Goal: Task Accomplishment & Management: Use online tool/utility

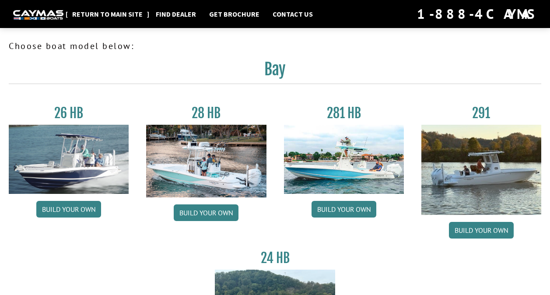
click at [89, 19] on link "Return to main site" at bounding box center [107, 13] width 79 height 11
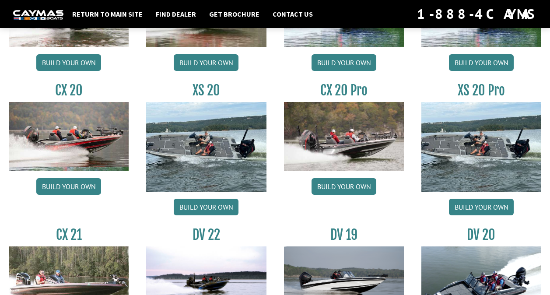
scroll to position [815, 0]
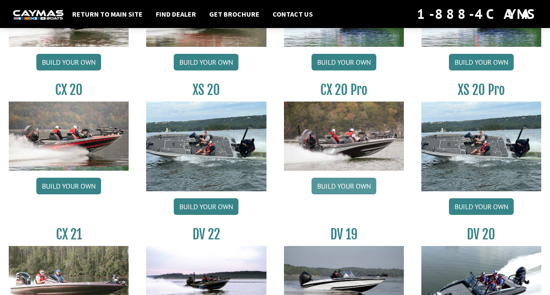
click at [343, 194] on link "Build your own" at bounding box center [343, 186] width 65 height 17
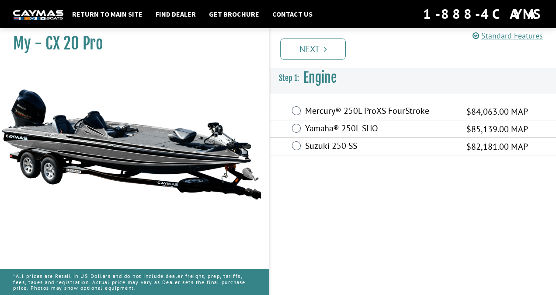
click at [328, 146] on label "Suzuki 250 SS" at bounding box center [380, 146] width 150 height 13
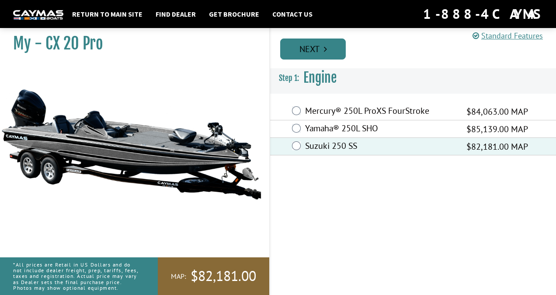
click at [308, 54] on link "Next" at bounding box center [313, 48] width 66 height 21
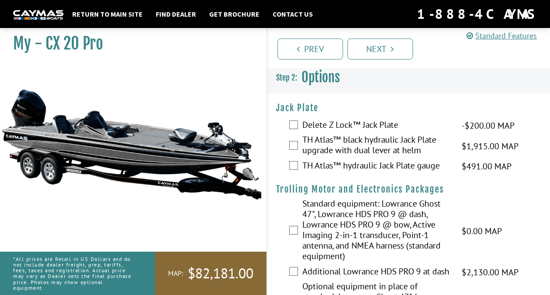
click at [347, 150] on label "TH Atlas™ black hydraulic Jack Plate upgrade with dual lever at helm" at bounding box center [376, 145] width 149 height 23
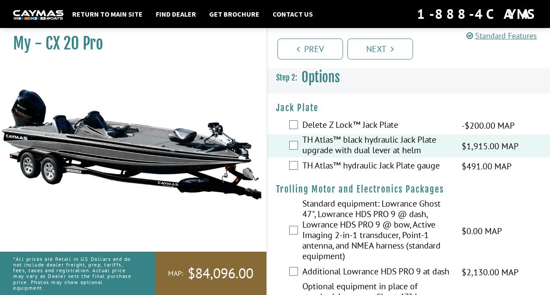
click at [345, 171] on label "TH Atlas™ hydraulic Jack Plate gauge" at bounding box center [376, 166] width 149 height 13
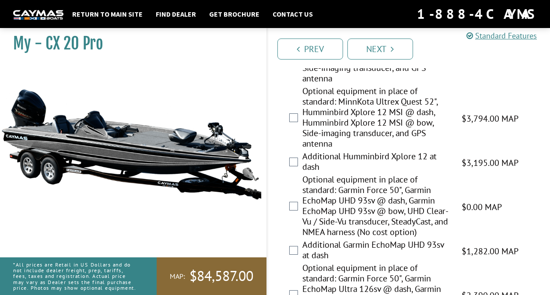
scroll to position [498, 0]
click at [357, 148] on label "Optional equipment in place of standard: MinnKota Ultrex Quest 52", Humminbird …" at bounding box center [376, 118] width 149 height 65
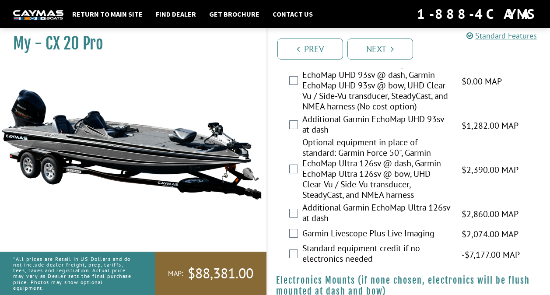
scroll to position [625, 0]
